Goal: Find specific page/section: Find specific page/section

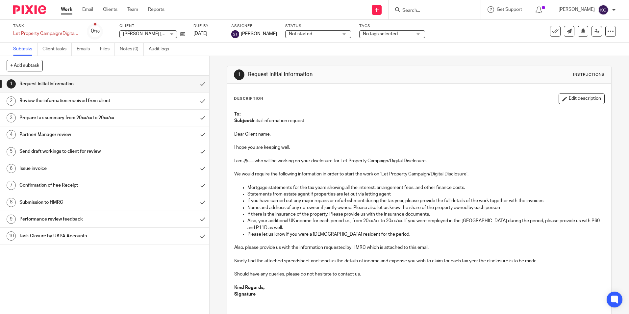
scroll to position [33, 0]
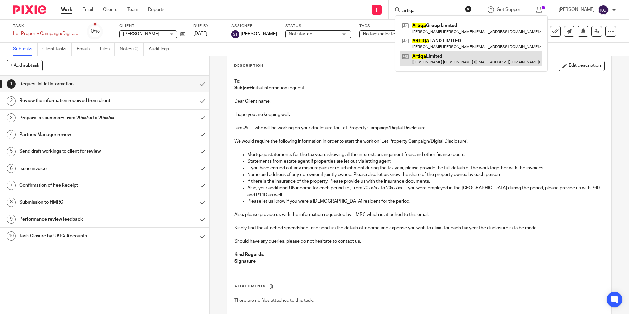
type input "artiqa"
click at [445, 57] on link at bounding box center [472, 58] width 142 height 15
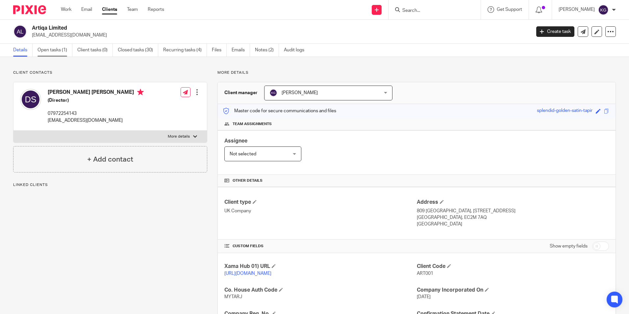
click at [63, 50] on link "Open tasks (1)" at bounding box center [55, 50] width 35 height 13
